Goal: Find specific page/section: Find specific page/section

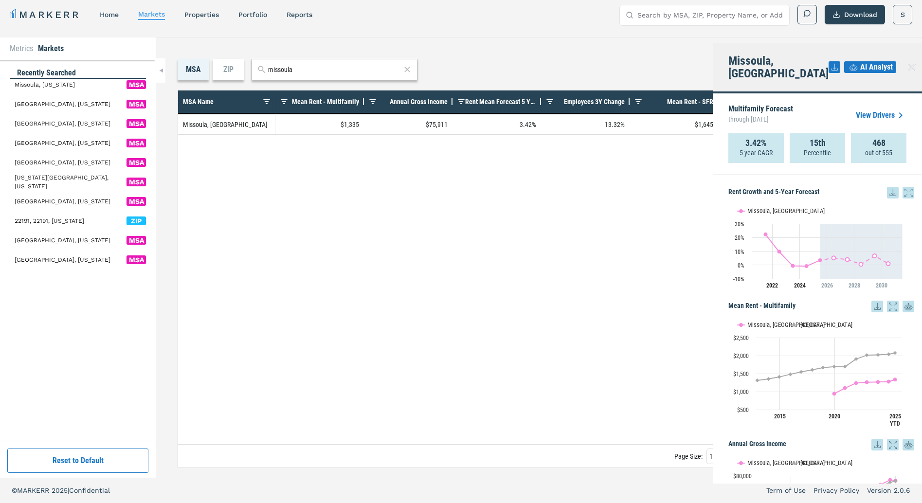
scroll to position [781, 0]
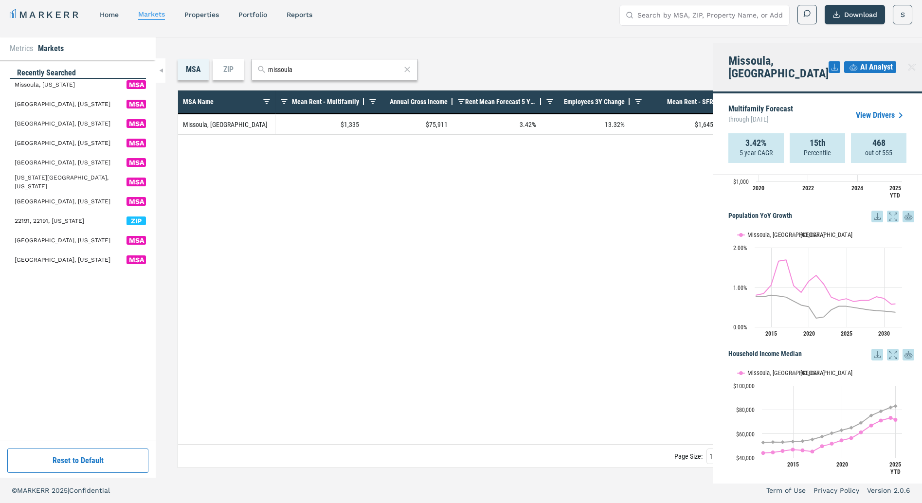
drag, startPoint x: 305, startPoint y: 70, endPoint x: 256, endPoint y: 68, distance: 49.2
click at [256, 68] on div "missoula" at bounding box center [335, 69] width 166 height 21
type input "fort [PERSON_NAME]"
click at [405, 92] on span "MSA" at bounding box center [400, 96] width 19 height 9
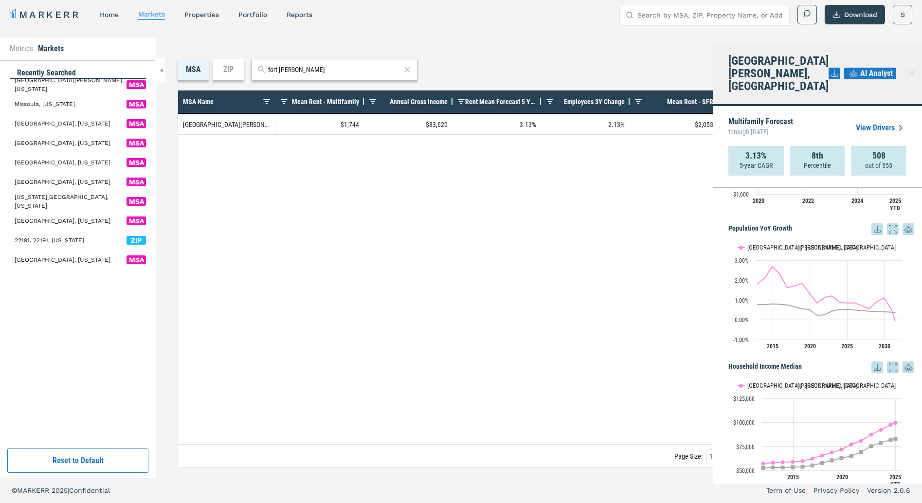
click at [864, 68] on span "AI Analyst" at bounding box center [876, 74] width 33 height 12
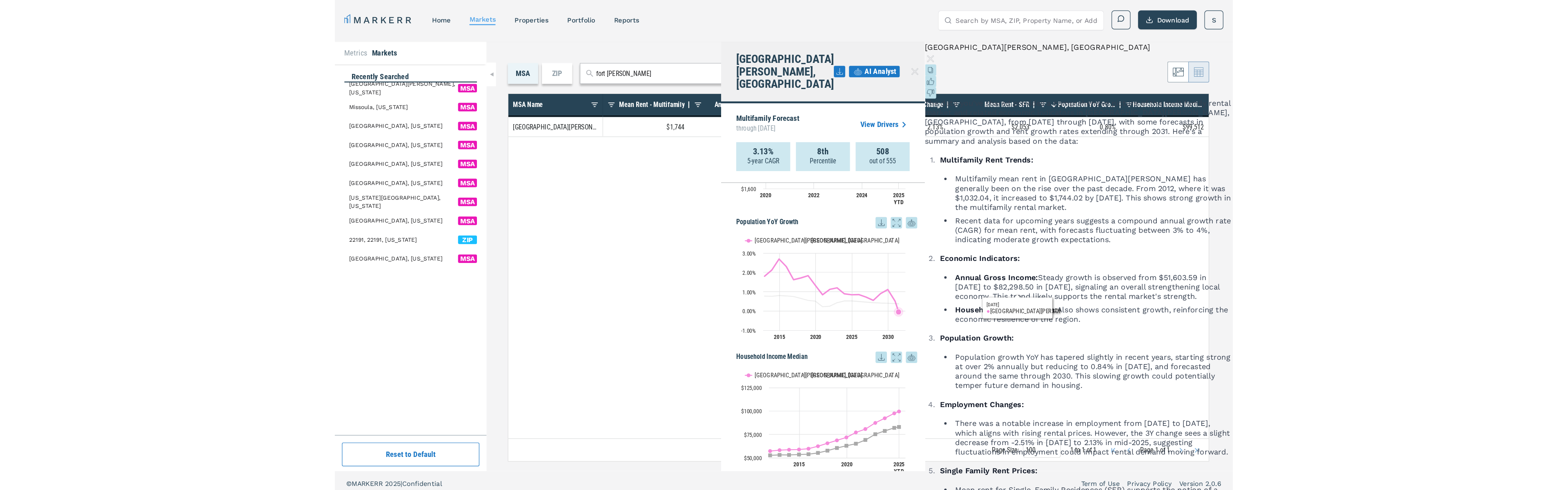
scroll to position [5, 0]
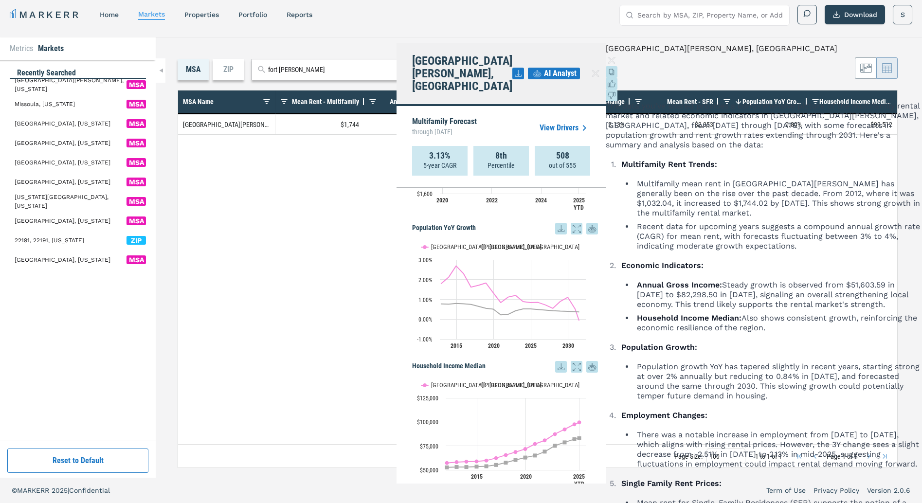
click at [567, 223] on icon at bounding box center [561, 229] width 12 height 12
click at [582, 223] on icon at bounding box center [577, 229] width 12 height 12
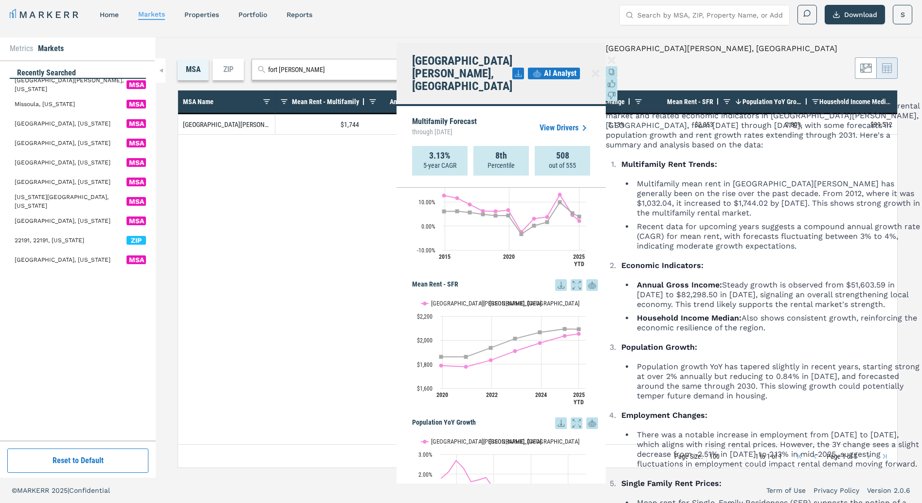
scroll to position [441, 0]
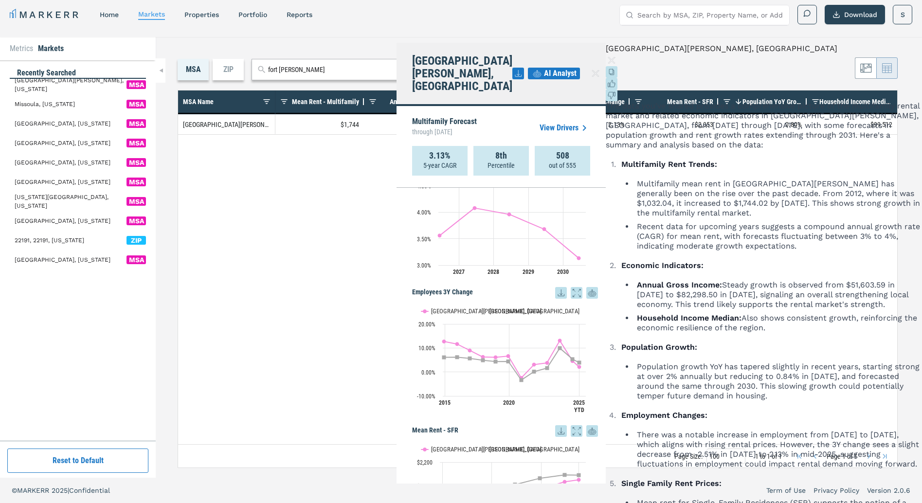
click at [590, 122] on link "View Drivers" at bounding box center [565, 128] width 51 height 12
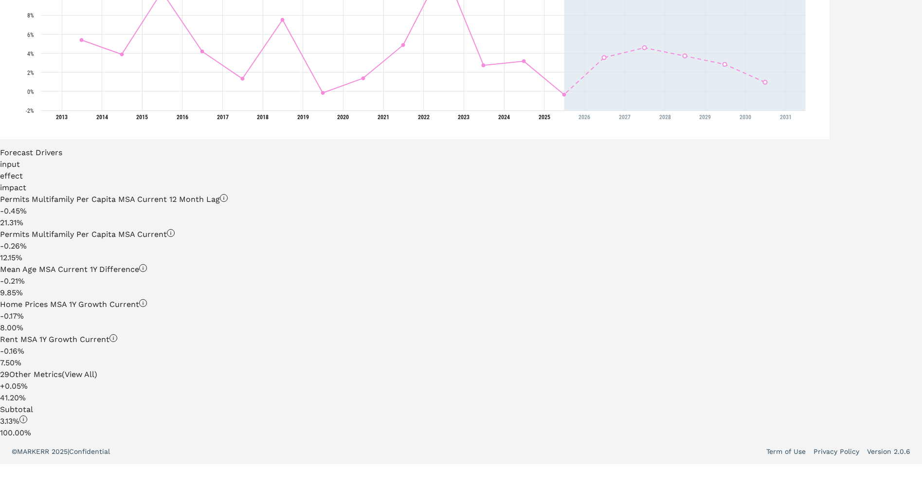
scroll to position [401, 0]
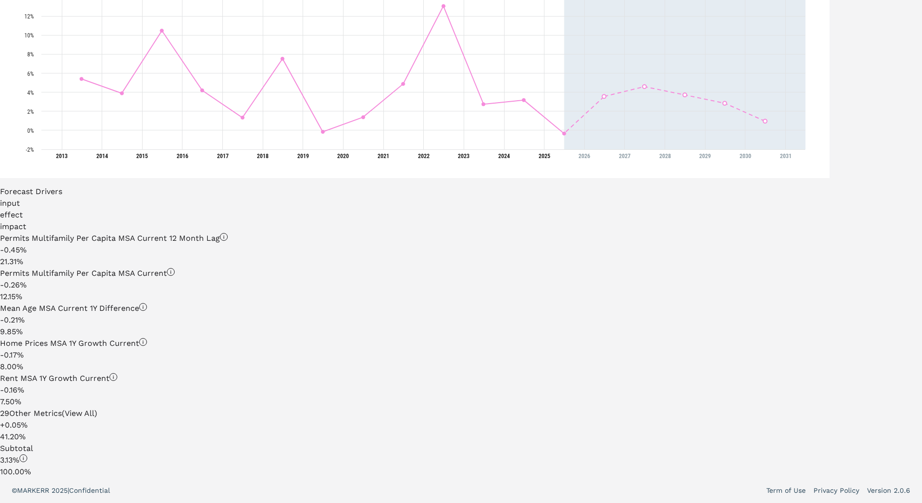
click at [104, 408] on div "29 Other Metrics (View All)" at bounding box center [414, 414] width 829 height 12
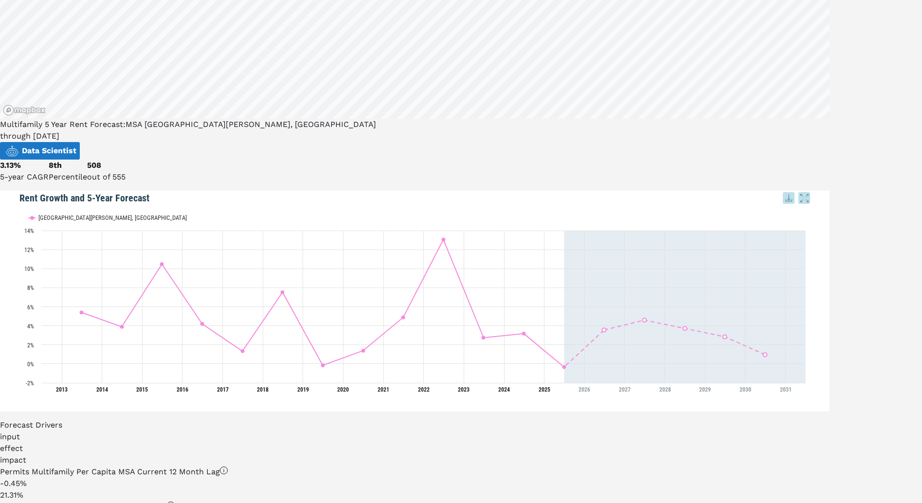
scroll to position [0, 0]
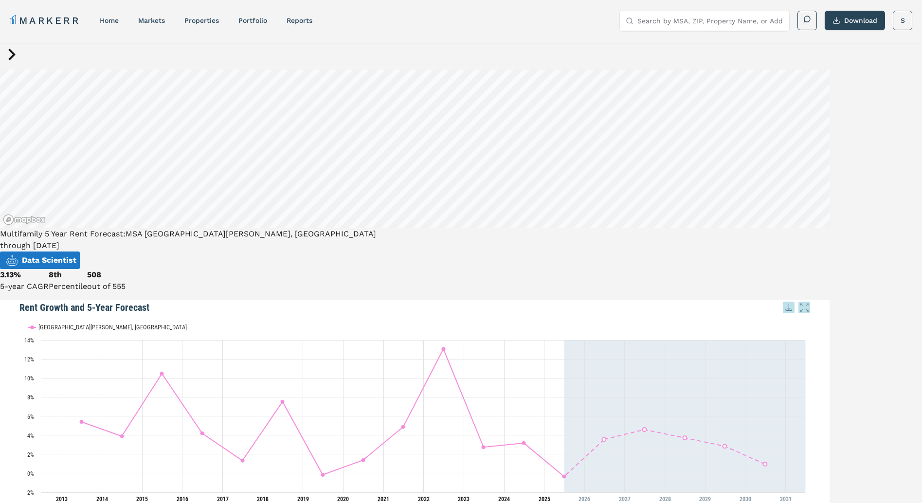
click at [76, 254] on span "Data Scientist" at bounding box center [49, 260] width 54 height 12
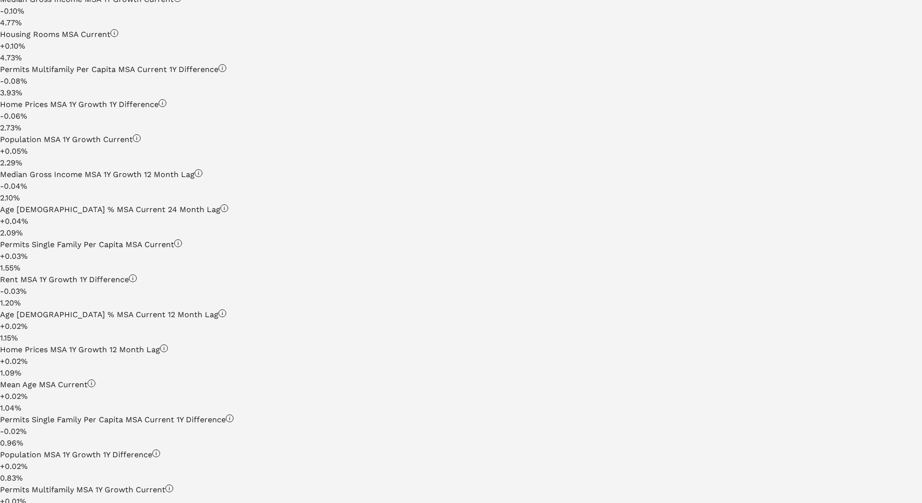
scroll to position [1022, 0]
